Goal: Navigation & Orientation: Find specific page/section

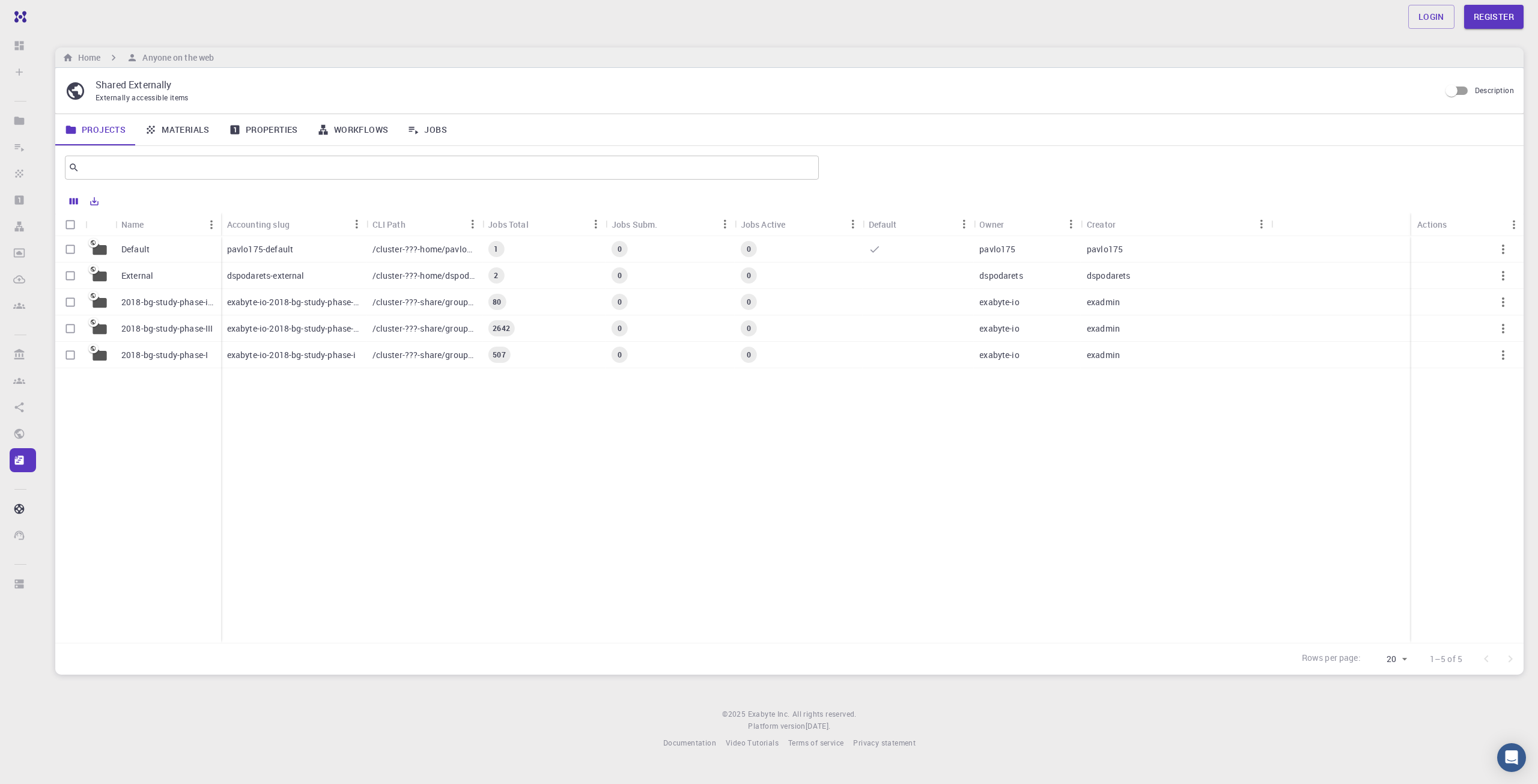
click at [134, 249] on p "Default" at bounding box center [136, 249] width 28 height 12
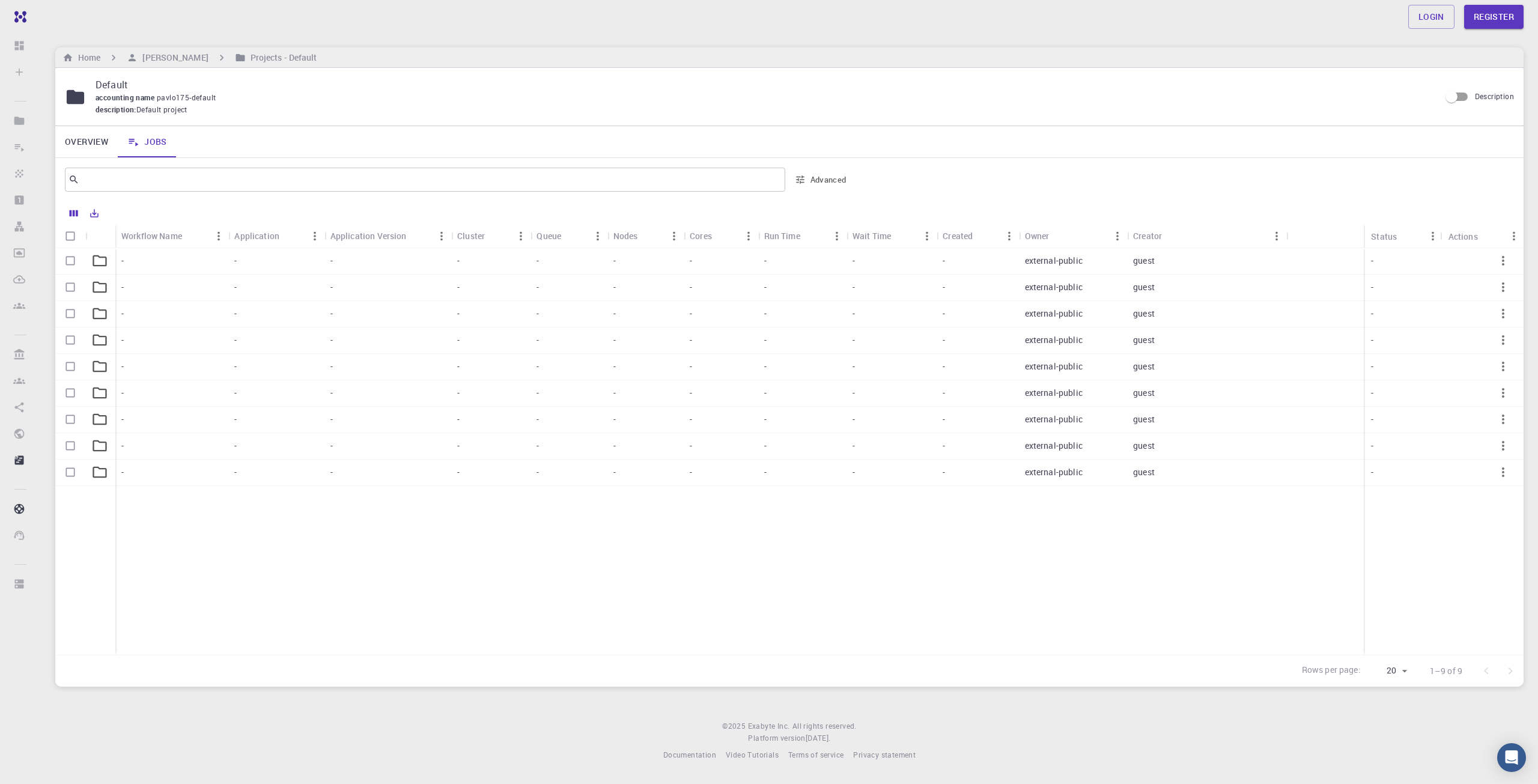
click at [690, 252] on div "-" at bounding box center [721, 261] width 74 height 27
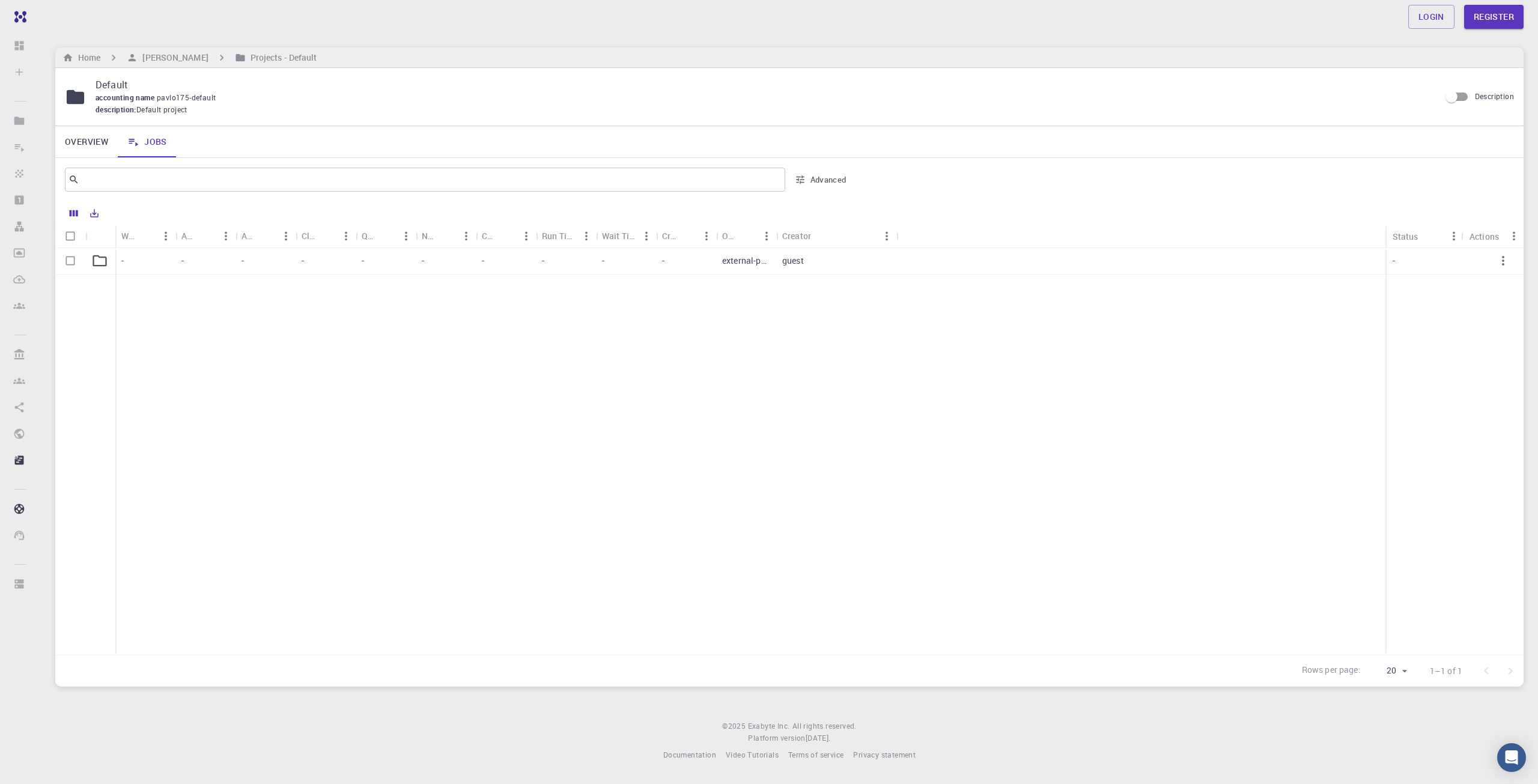
click at [396, 262] on div "-" at bounding box center [385, 261] width 60 height 27
click at [498, 255] on div "-" at bounding box center [506, 261] width 60 height 27
click at [183, 53] on h6 "[PERSON_NAME]" at bounding box center [173, 57] width 71 height 13
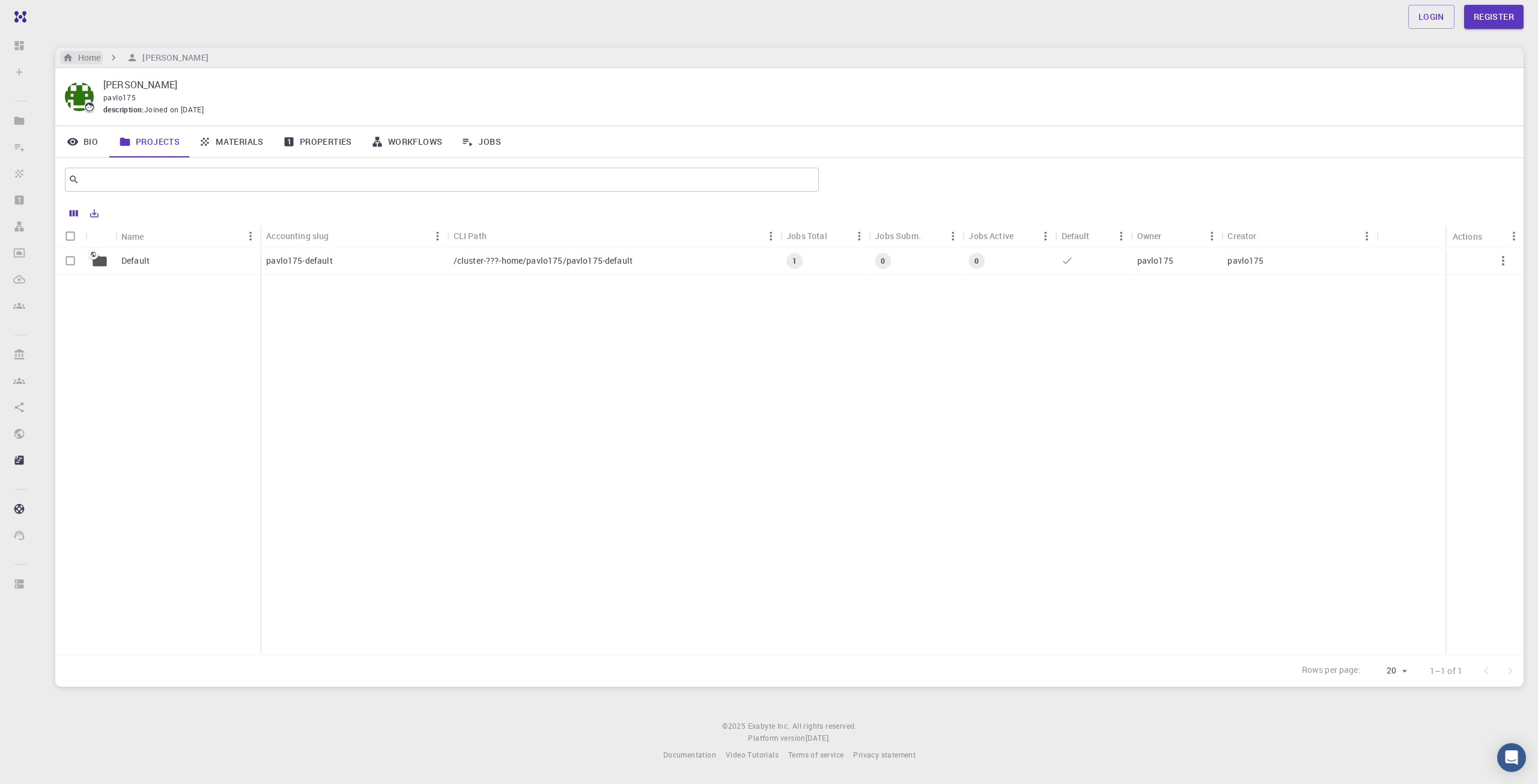
click at [100, 53] on h6 "Home" at bounding box center [86, 57] width 27 height 13
